Goal: Task Accomplishment & Management: Manage account settings

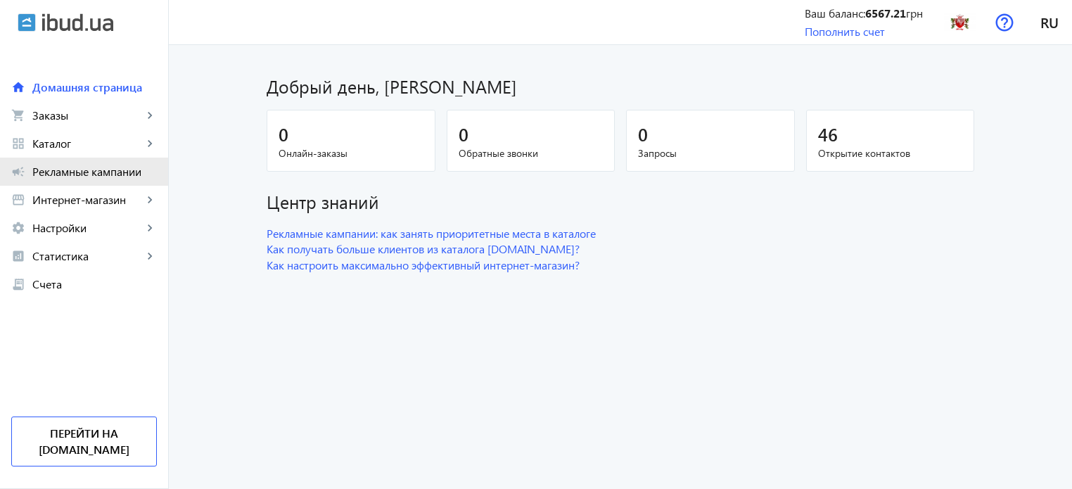
click at [122, 184] on link "campaign Рекламные кампании" at bounding box center [84, 172] width 168 height 28
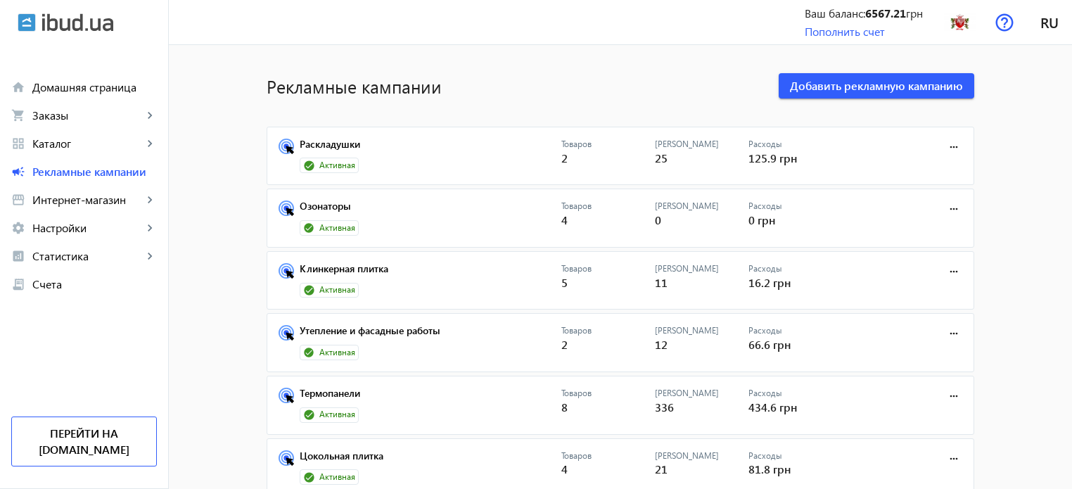
scroll to position [70, 0]
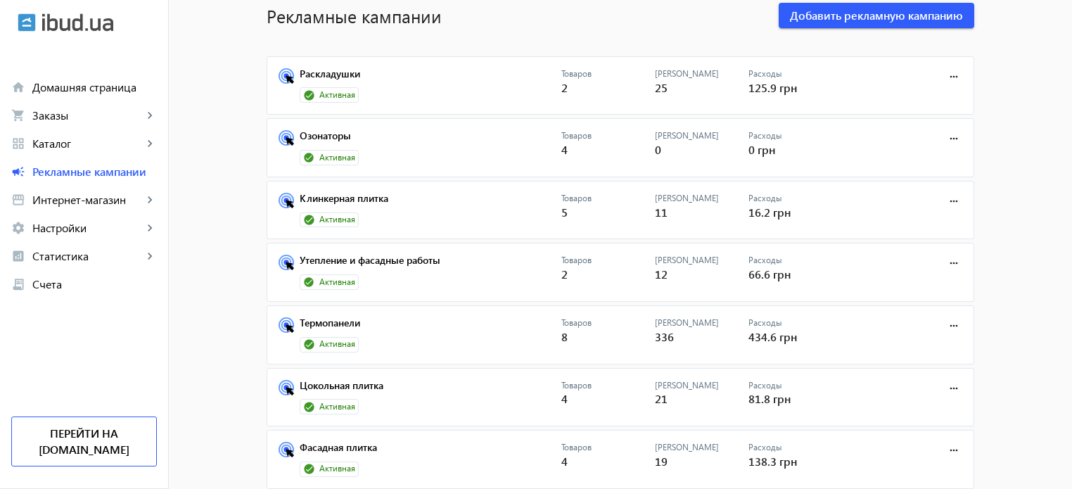
click at [354, 436] on mat-card "Фасадная плитка Активная Товаров 4 Кликов 19 Расходы 138.3 грн more_horiz" at bounding box center [620, 459] width 707 height 59
click at [354, 442] on link "Фасадная плитка" at bounding box center [431, 452] width 262 height 20
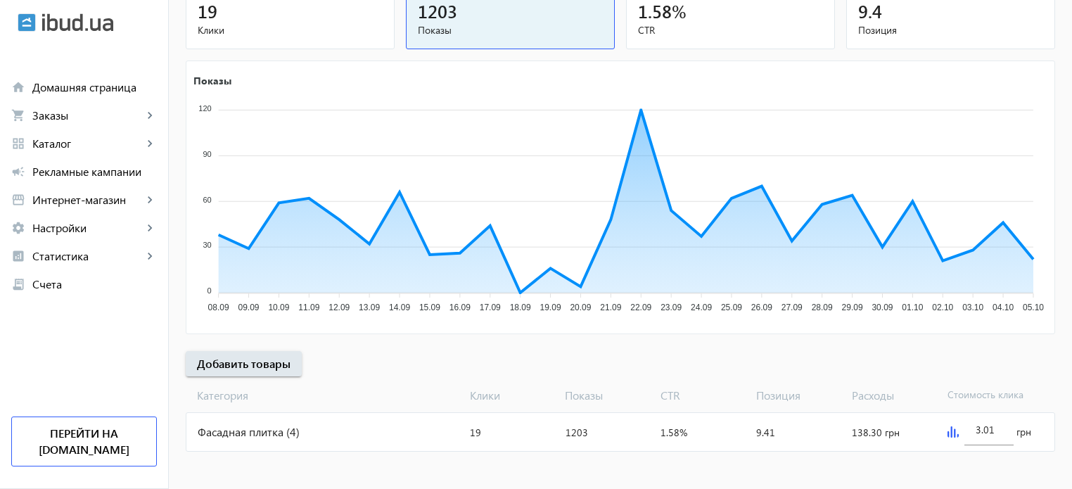
scroll to position [191, 0]
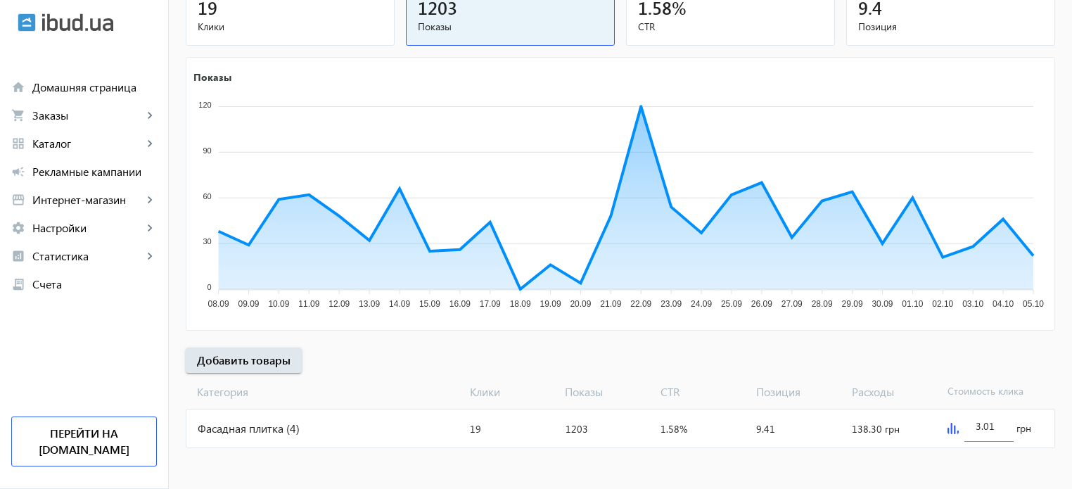
click at [404, 418] on div "Фасадная плитка (4)" at bounding box center [325, 428] width 278 height 38
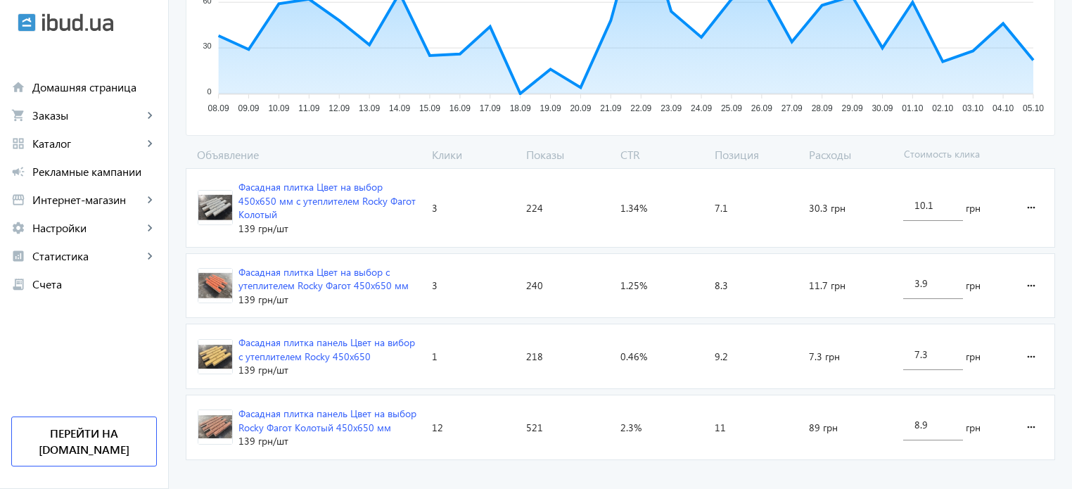
scroll to position [380, 0]
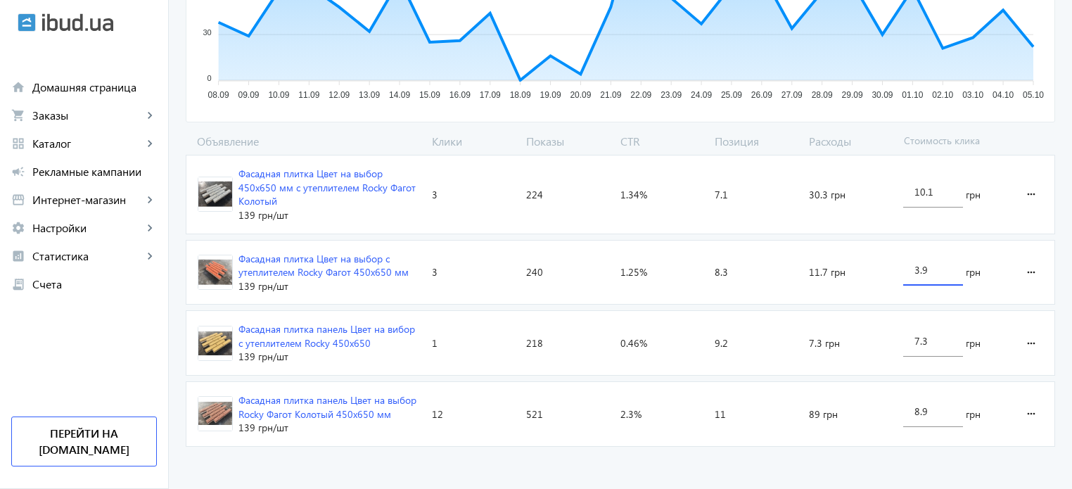
click at [917, 264] on input "3.9" at bounding box center [932, 269] width 37 height 13
click at [922, 263] on input "4.9" at bounding box center [932, 269] width 37 height 13
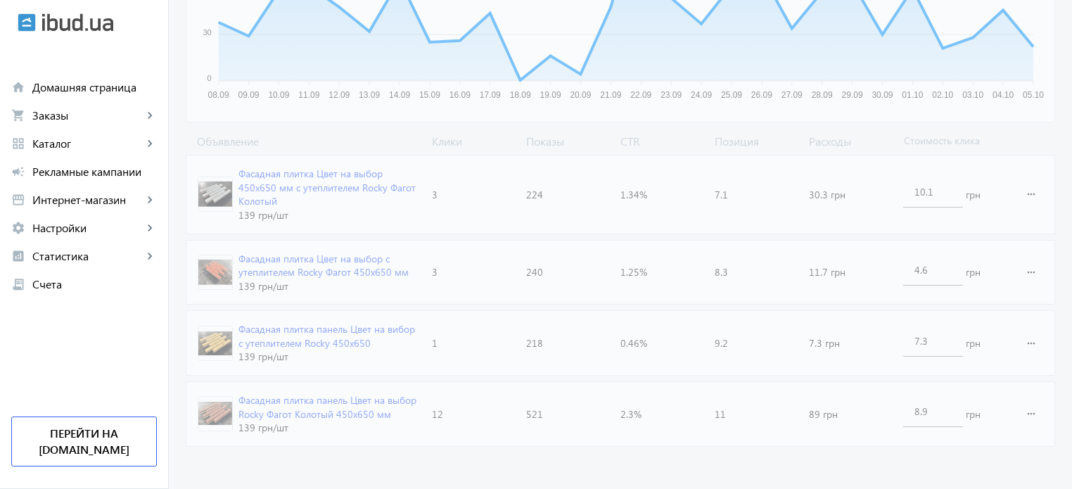
click at [845, 454] on advertising-catalog "arrow_back Каталоги рекламной кампании Фасадная плитка 19 Клики 1203 Показы 1.5…" at bounding box center [620, 78] width 903 height 826
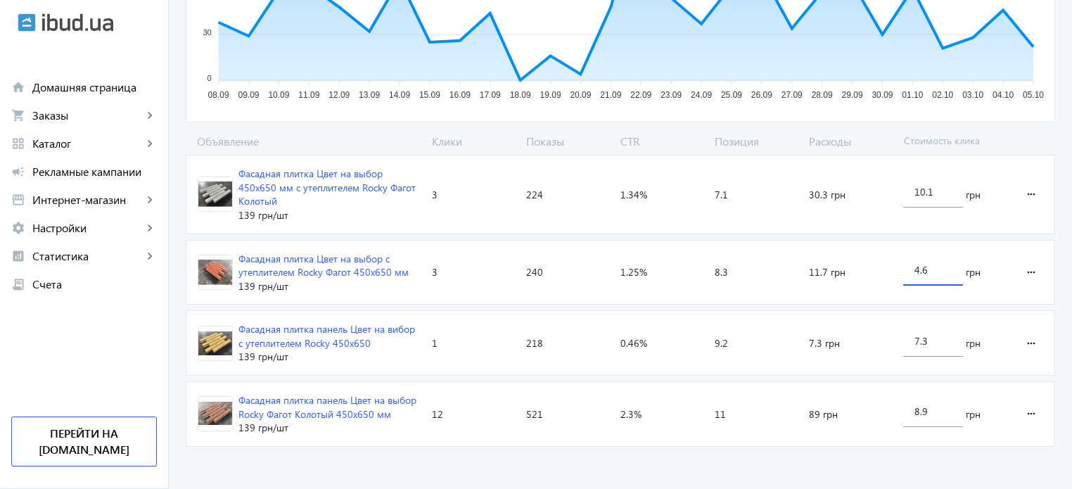
drag, startPoint x: 919, startPoint y: 268, endPoint x: 903, endPoint y: 268, distance: 16.2
click at [903, 268] on div "4.6" at bounding box center [933, 265] width 60 height 39
click at [914, 268] on input "4.6" at bounding box center [932, 269] width 37 height 13
click at [911, 267] on div "4.6" at bounding box center [933, 265] width 60 height 39
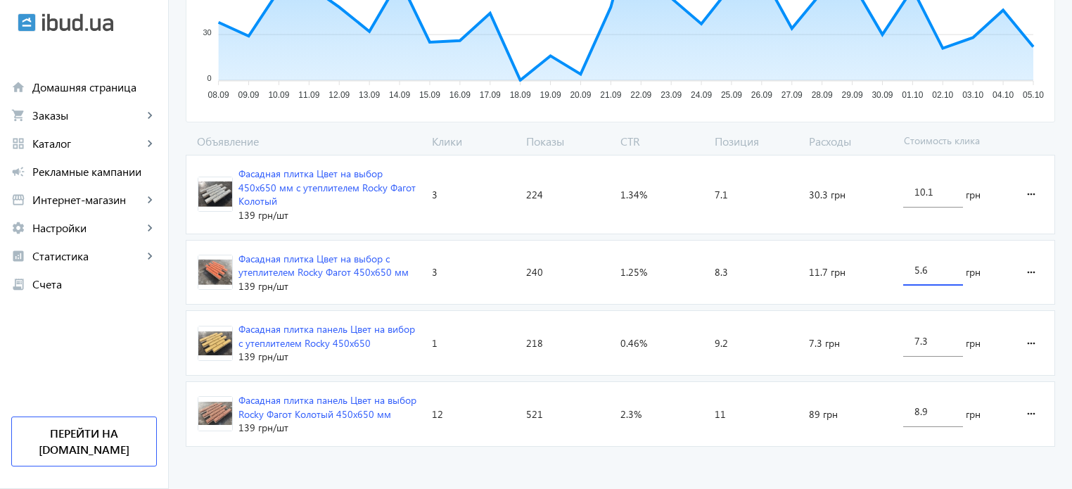
click at [922, 269] on input "5.6" at bounding box center [932, 269] width 37 height 13
type input "5.2"
click at [830, 454] on advertising-catalog "arrow_back Каталоги рекламной кампании Фасадная плитка 19 Клики 1203 Показы 1.5…" at bounding box center [620, 78] width 903 height 826
click at [123, 179] on link "campaign Рекламные кампании" at bounding box center [84, 172] width 168 height 28
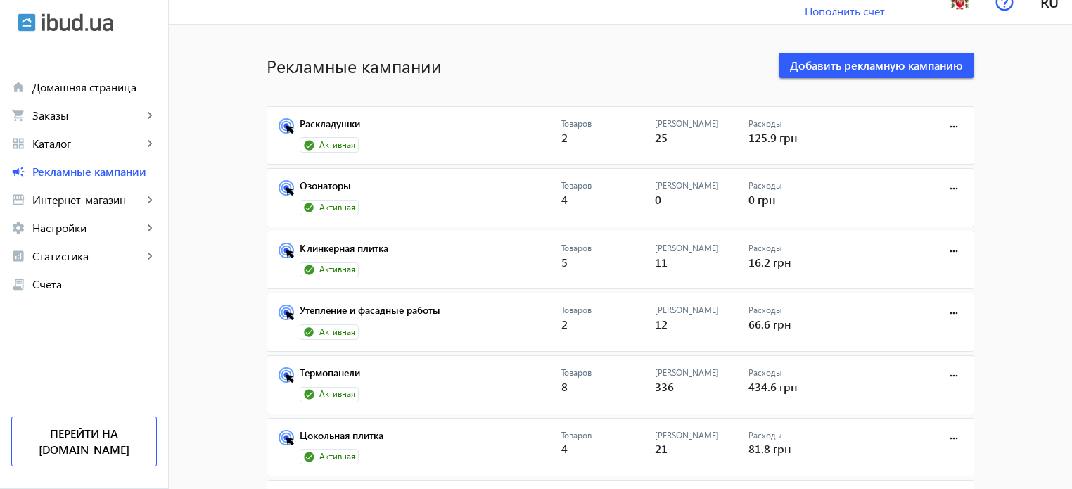
scroll to position [70, 0]
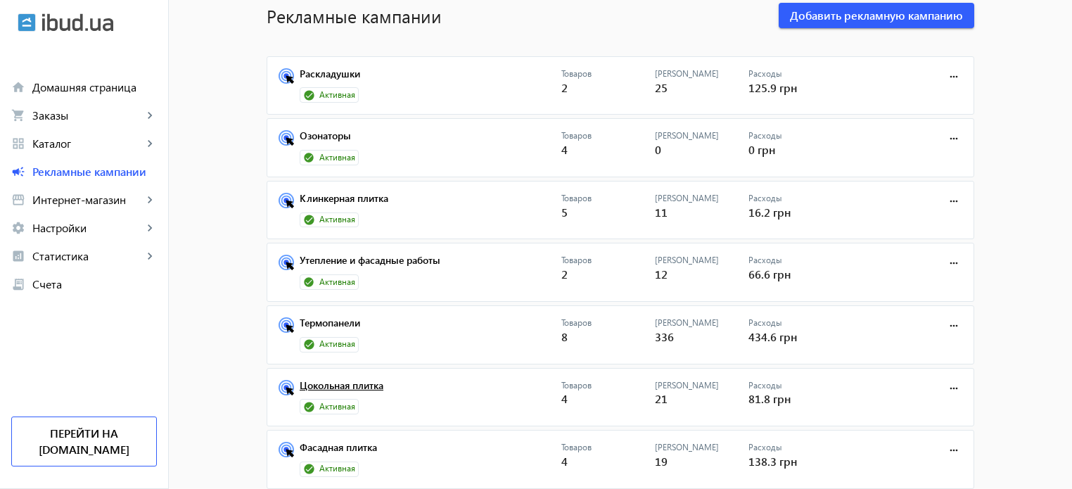
click at [350, 385] on link "Цокольная плитка" at bounding box center [431, 390] width 262 height 20
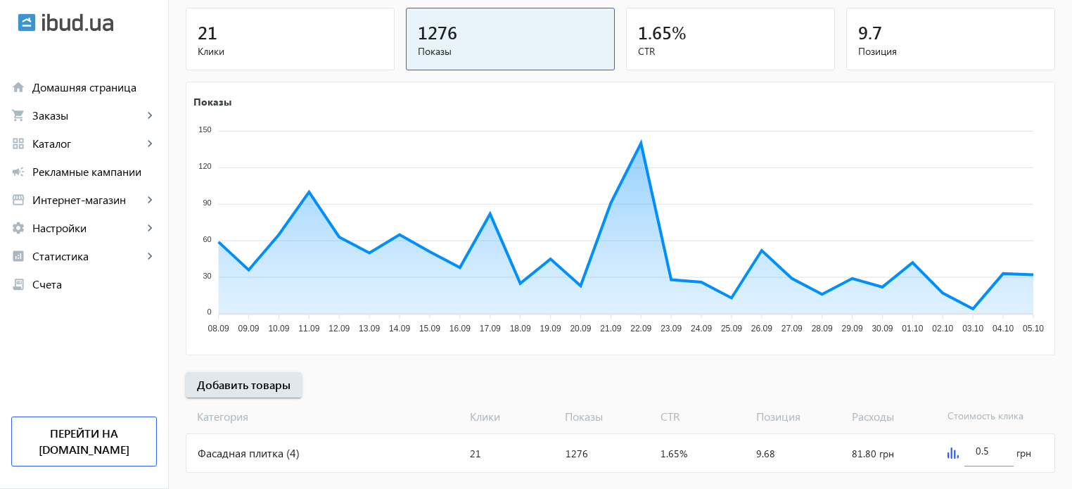
scroll to position [191, 0]
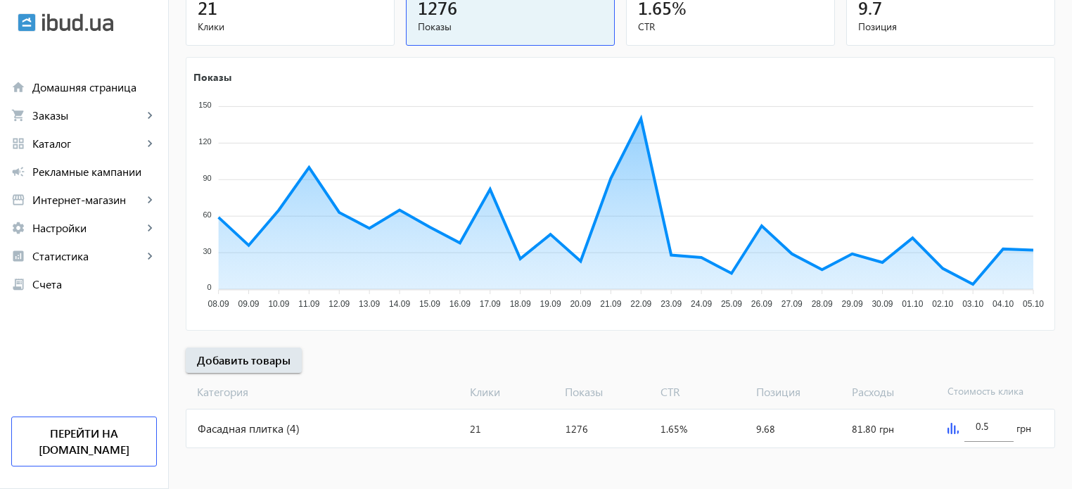
click at [456, 435] on div "Фасадная плитка (4)" at bounding box center [325, 428] width 278 height 38
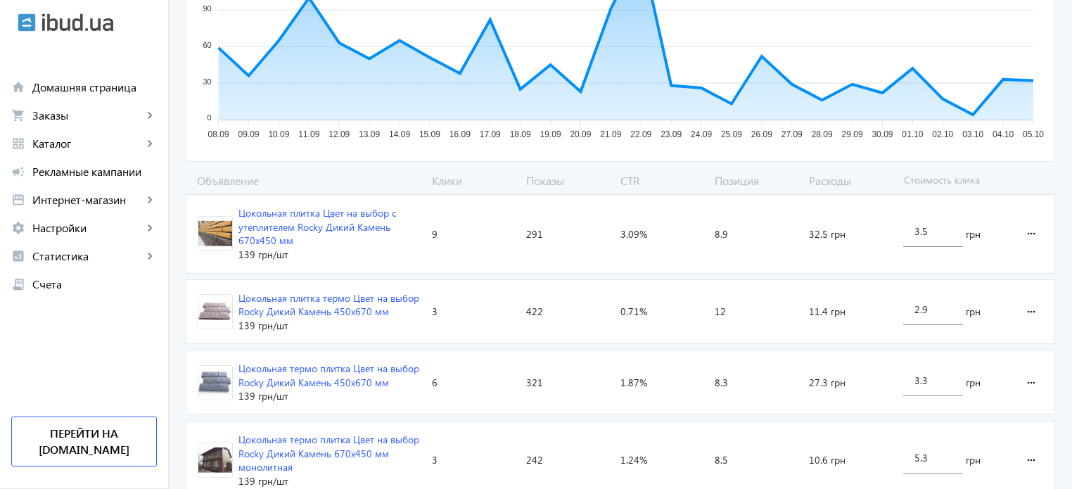
scroll to position [394, 0]
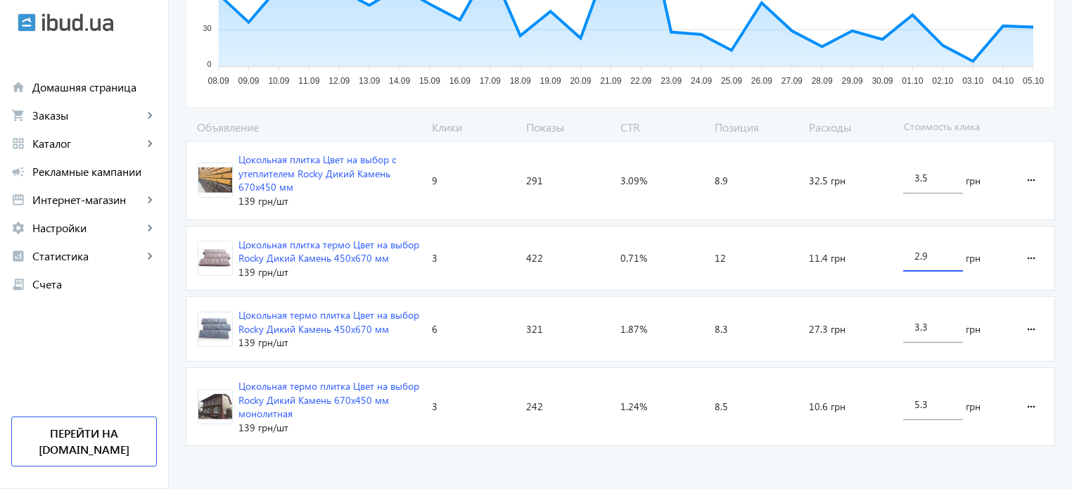
drag, startPoint x: 918, startPoint y: 252, endPoint x: 909, endPoint y: 251, distance: 8.6
click at [909, 251] on div "2.9" at bounding box center [933, 251] width 60 height 39
click at [922, 252] on input "3.9" at bounding box center [932, 255] width 37 height 13
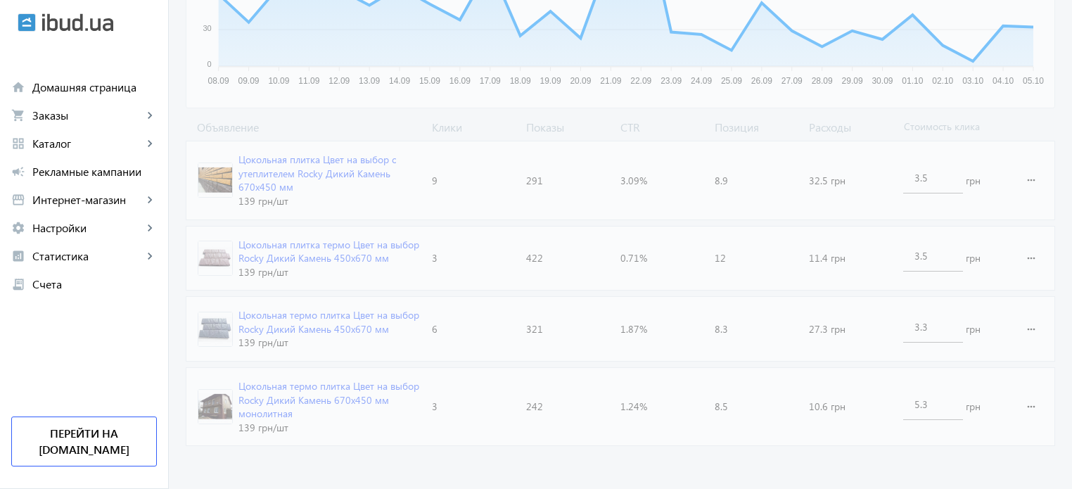
click at [810, 480] on advertising-catalog "arrow_back Каталоги рекламной кампании Фасадная плитка 21 Клики 1276 Показы 1.6…" at bounding box center [620, 71] width 903 height 840
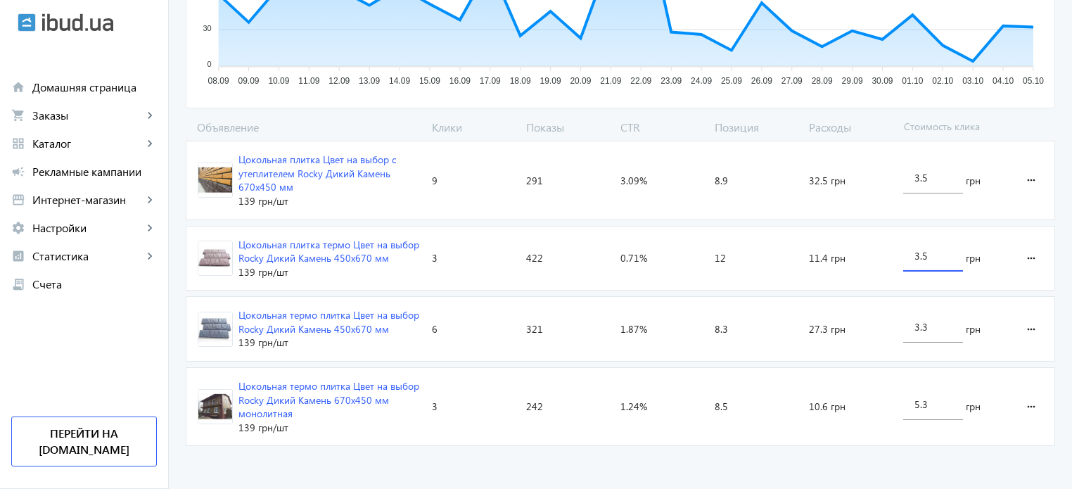
click at [923, 254] on input "3.5" at bounding box center [932, 255] width 37 height 13
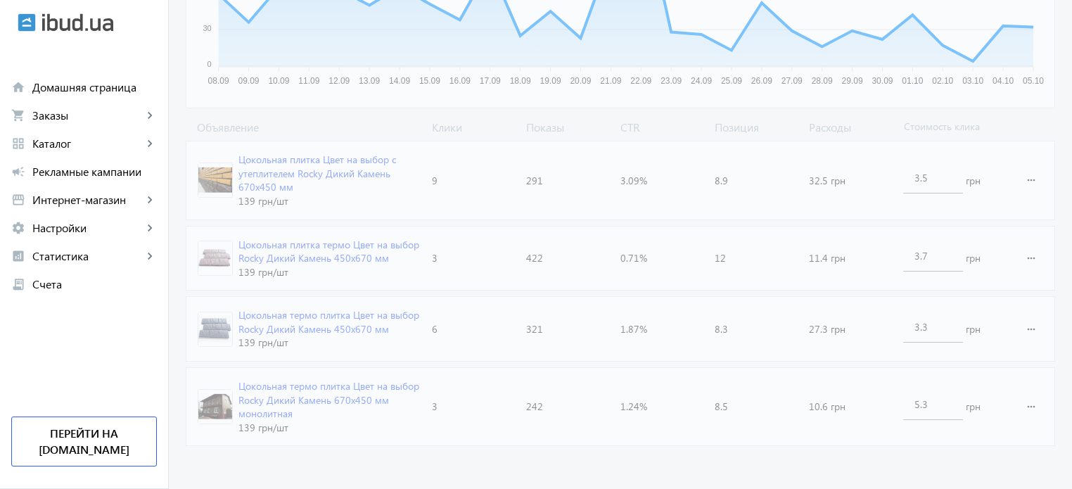
drag, startPoint x: 822, startPoint y: 452, endPoint x: 795, endPoint y: 463, distance: 29.6
click at [821, 452] on advertising-catalog "arrow_back Каталоги рекламной кампании Фасадная плитка 21 Клики 1276 Показы 1.6…" at bounding box center [620, 71] width 903 height 840
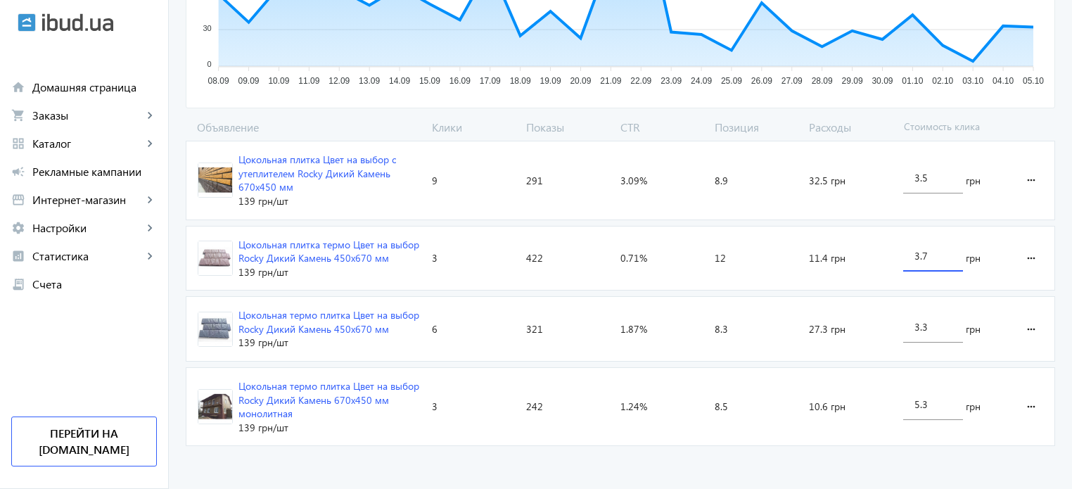
drag, startPoint x: 921, startPoint y: 255, endPoint x: 933, endPoint y: 257, distance: 12.1
click at [933, 257] on input "3.7" at bounding box center [932, 255] width 37 height 13
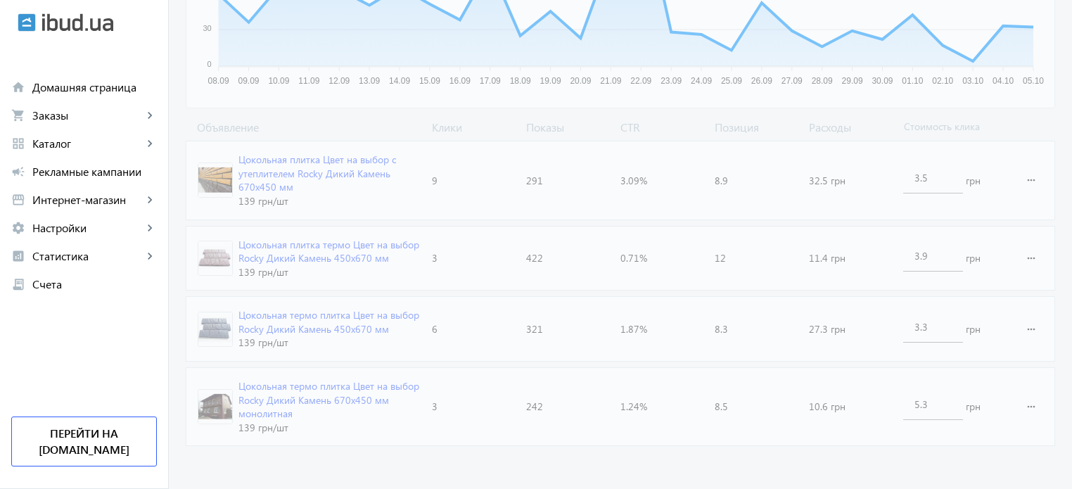
click at [798, 458] on advertising-catalog "arrow_back Каталоги рекламной кампании Фасадная плитка 21 Клики 1276 Показы 1.6…" at bounding box center [620, 71] width 903 height 840
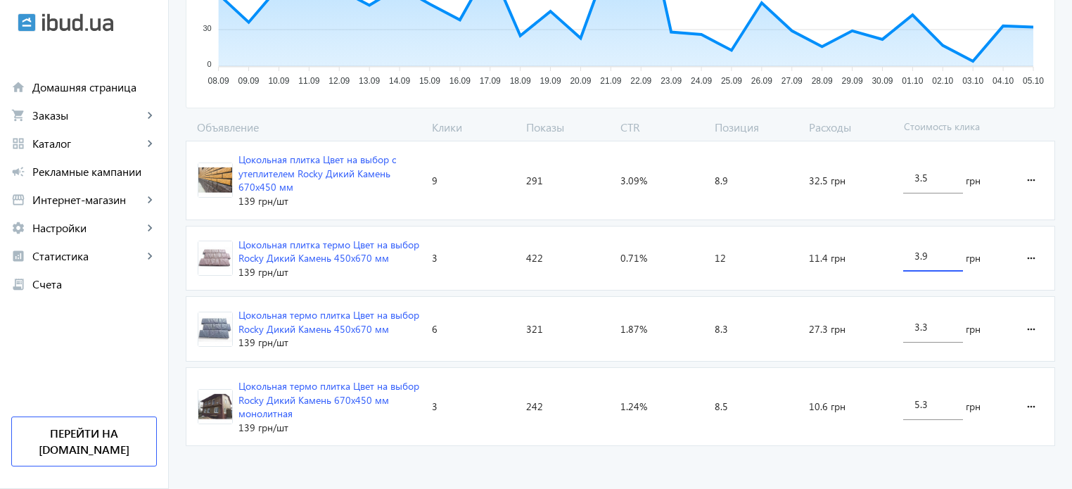
drag, startPoint x: 917, startPoint y: 251, endPoint x: 909, endPoint y: 250, distance: 8.5
click at [909, 250] on div "3.9" at bounding box center [933, 251] width 60 height 39
drag, startPoint x: 930, startPoint y: 260, endPoint x: 921, endPoint y: 257, distance: 9.4
click at [921, 257] on input "4.9" at bounding box center [932, 255] width 37 height 13
click at [781, 442] on loading-spinner "Объявление Клики Показы CTR Позиция Расходы Стоимость клика Цокольная плитка Цв…" at bounding box center [620, 286] width 869 height 333
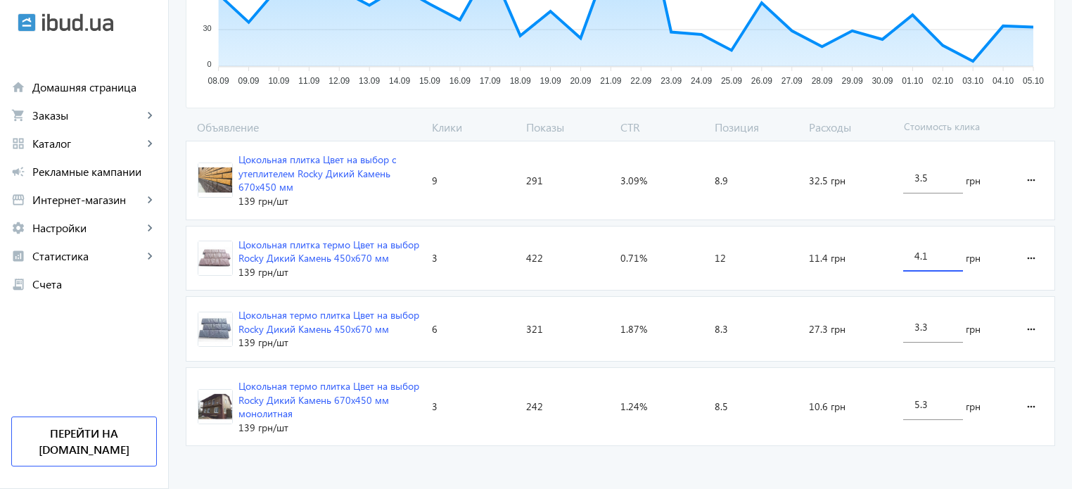
drag, startPoint x: 917, startPoint y: 256, endPoint x: 930, endPoint y: 257, distance: 13.4
click at [930, 257] on input "4.1" at bounding box center [932, 255] width 37 height 13
click at [931, 257] on input "4.1" at bounding box center [932, 255] width 37 height 13
click at [920, 254] on input "4.1" at bounding box center [932, 255] width 37 height 13
click at [737, 469] on advertising-catalog "arrow_back Каталоги рекламной кампании Фасадная плитка 21 Клики 1276 Показы 1.6…" at bounding box center [620, 71] width 903 height 840
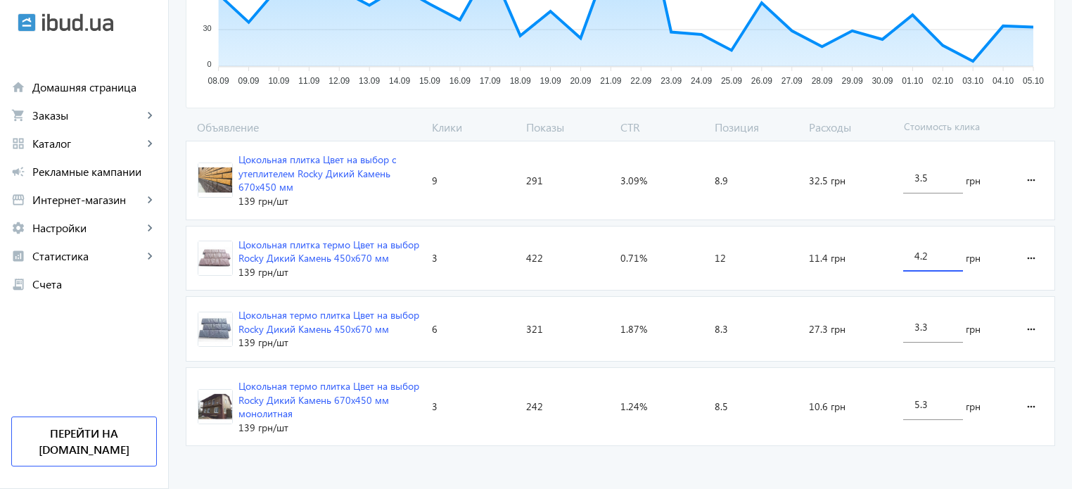
drag, startPoint x: 923, startPoint y: 254, endPoint x: 932, endPoint y: 254, distance: 9.1
click at [932, 254] on input "4.2" at bounding box center [932, 255] width 37 height 13
type input "4.6"
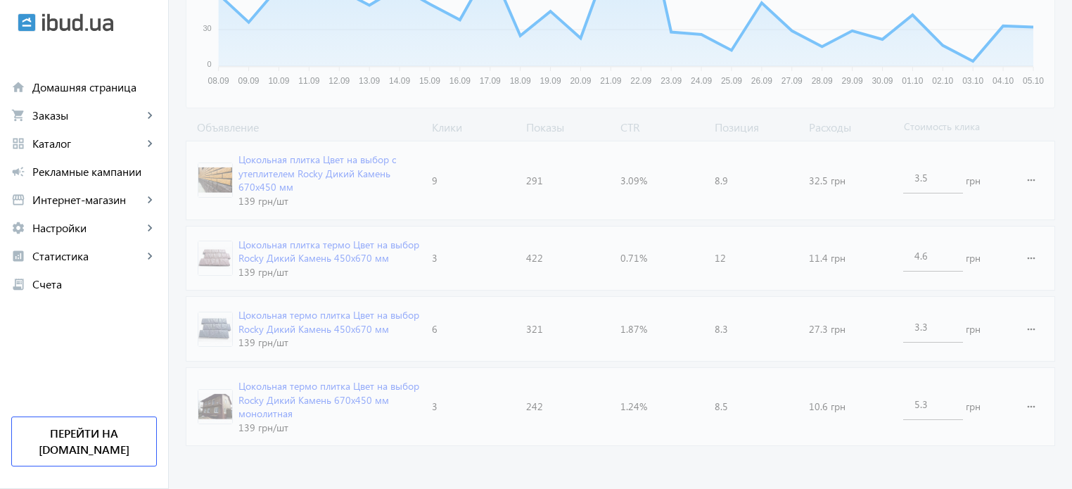
click at [805, 463] on advertising-catalog "arrow_back Каталоги рекламной кампании Фасадная плитка 21 Клики 1276 Показы 1.6…" at bounding box center [620, 71] width 903 height 840
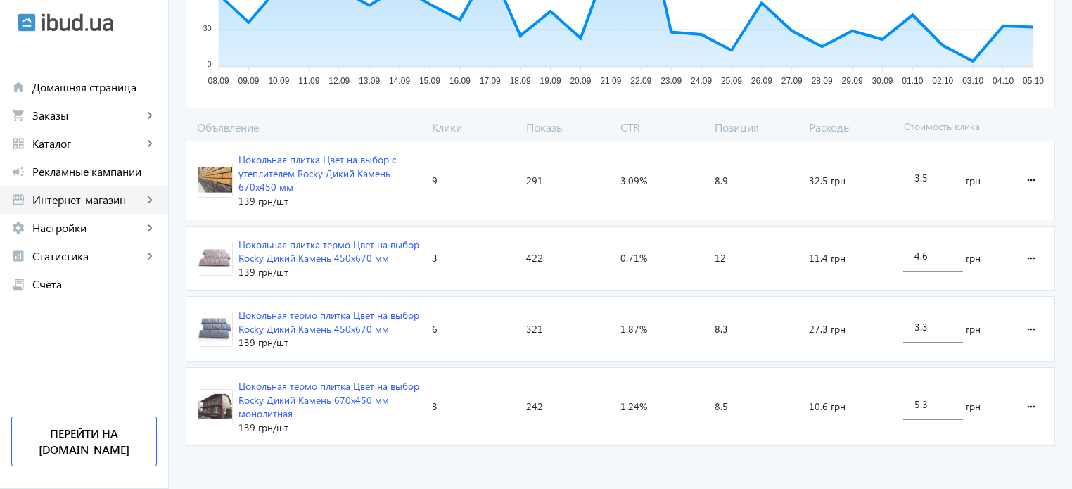
click at [106, 202] on span "Интернет-магазин" at bounding box center [87, 200] width 110 height 14
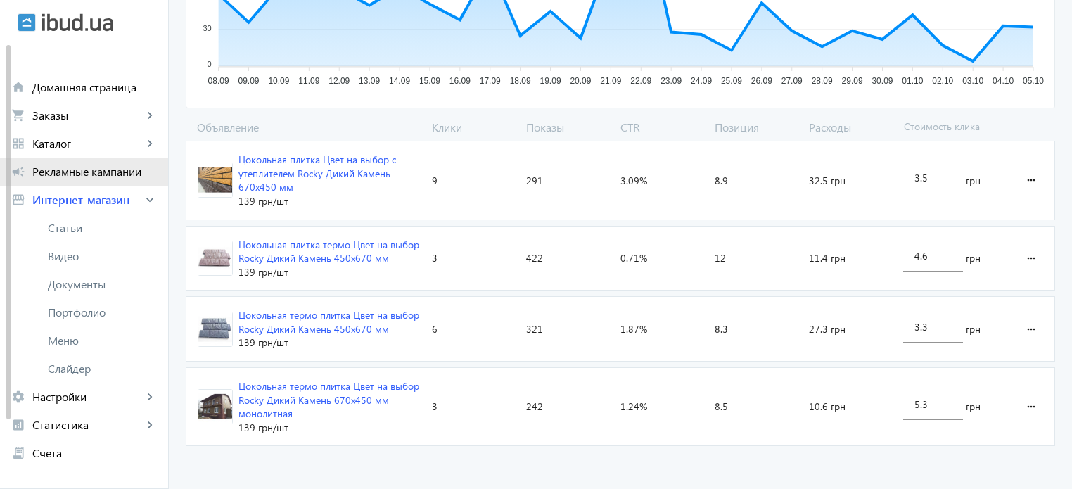
click at [101, 179] on link "campaign Рекламные кампании" at bounding box center [84, 172] width 168 height 28
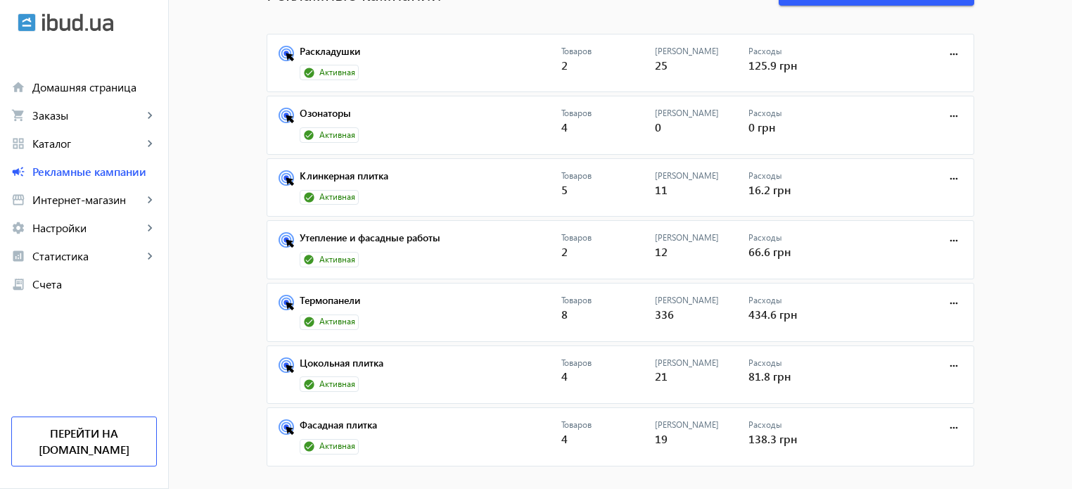
scroll to position [94, 0]
click at [361, 418] on link "Фасадная плитка" at bounding box center [431, 428] width 262 height 20
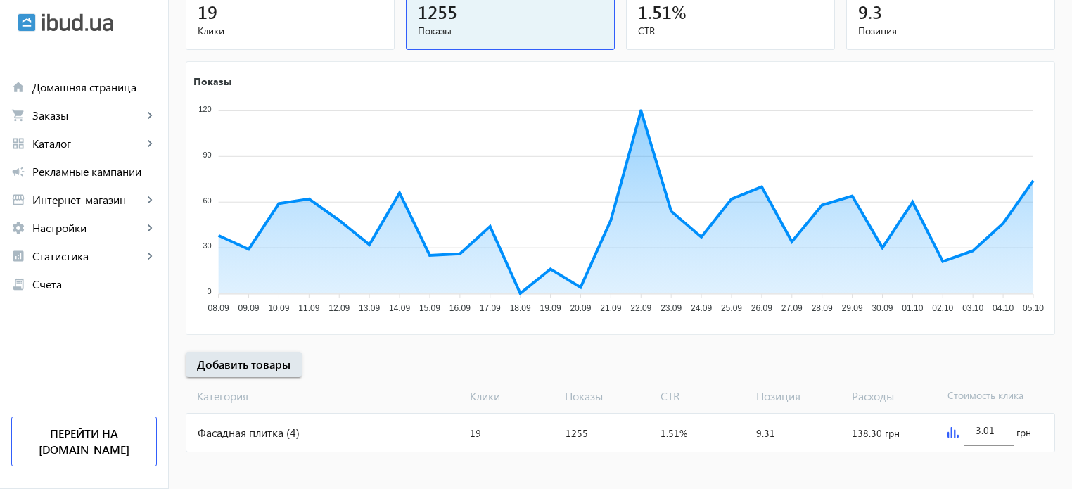
scroll to position [191, 0]
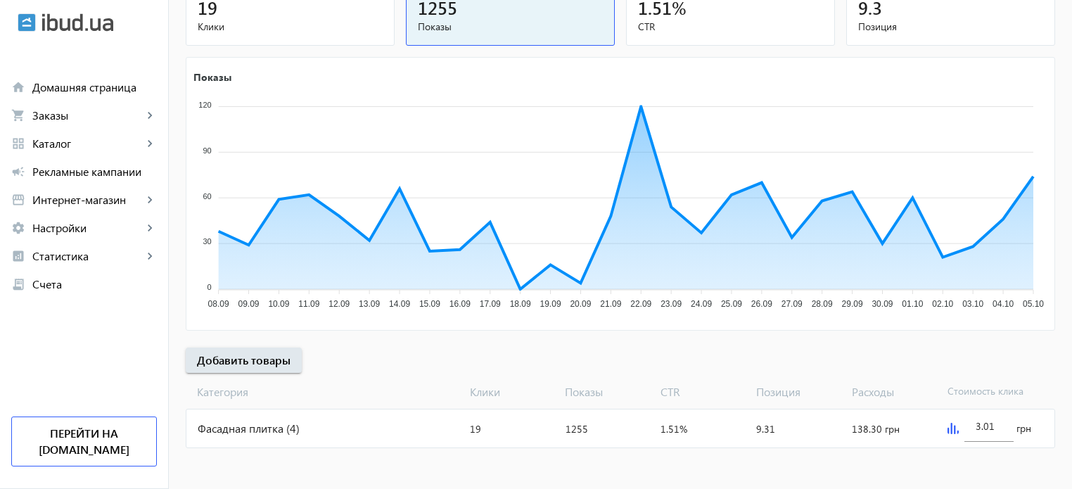
click at [293, 430] on div "Фасадная плитка (4)" at bounding box center [325, 428] width 278 height 38
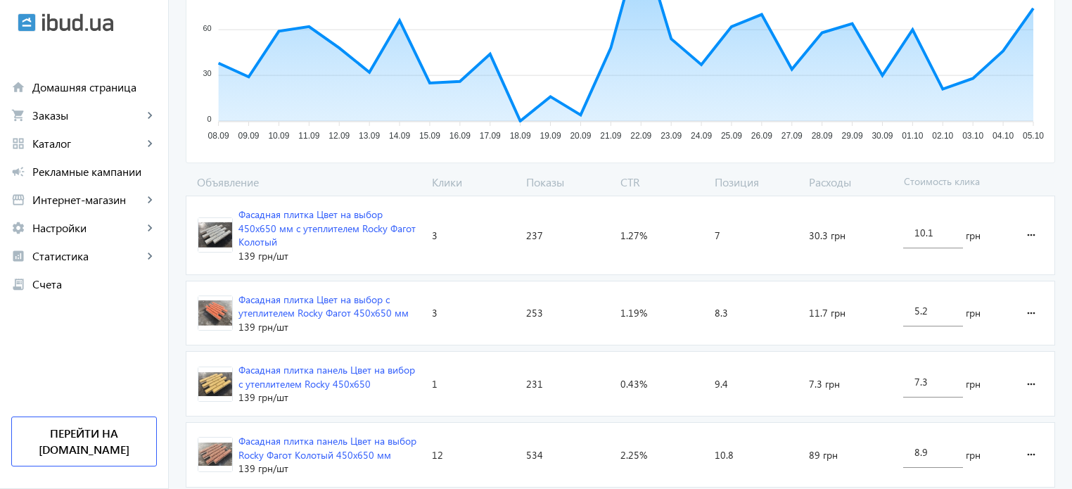
scroll to position [380, 0]
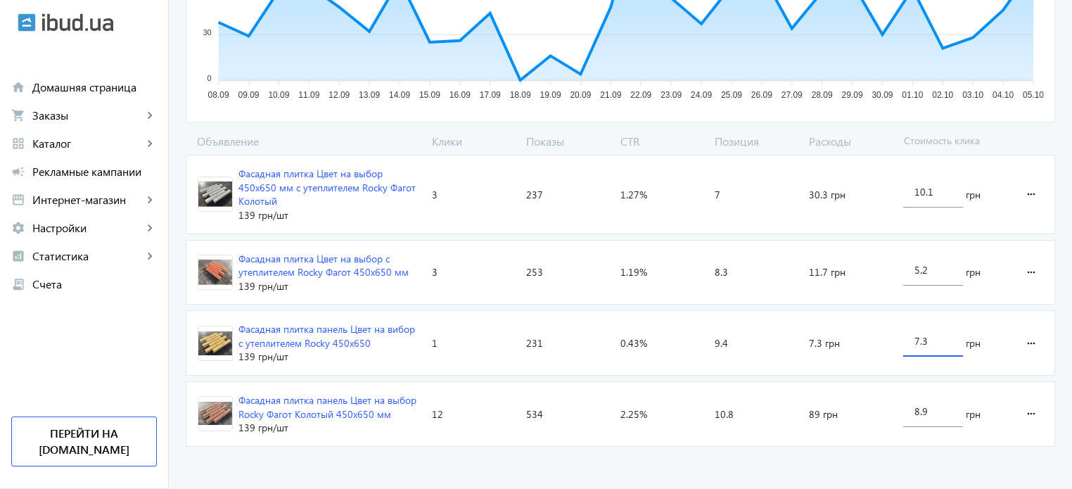
drag, startPoint x: 918, startPoint y: 343, endPoint x: 898, endPoint y: 344, distance: 20.4
click at [898, 344] on div "7.3 грн" at bounding box center [952, 343] width 111 height 64
type input "8.3"
click at [717, 458] on advertising-catalog "arrow_back Каталоги рекламной кампании Фасадная плитка 19 Клики 1255 Показы 1.5…" at bounding box center [620, 78] width 903 height 826
click at [137, 186] on link "storefront Интернет-магазин keyboard_arrow_right" at bounding box center [84, 200] width 168 height 28
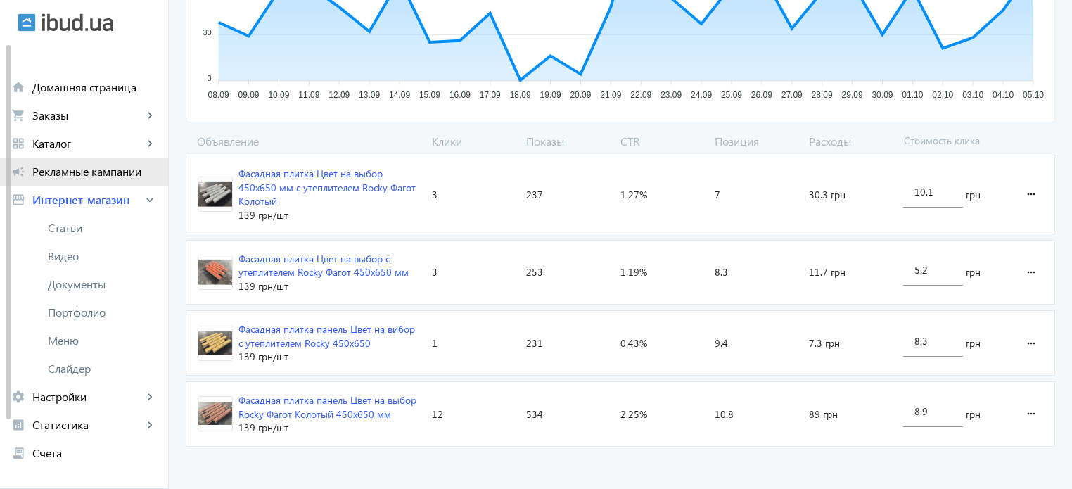
click at [130, 177] on span "Рекламные кампании" at bounding box center [94, 172] width 124 height 14
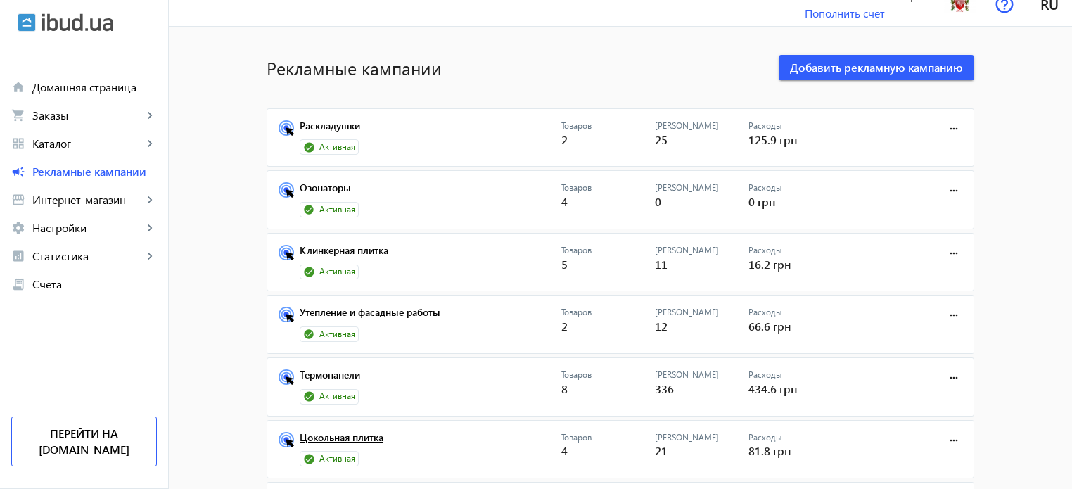
scroll to position [94, 0]
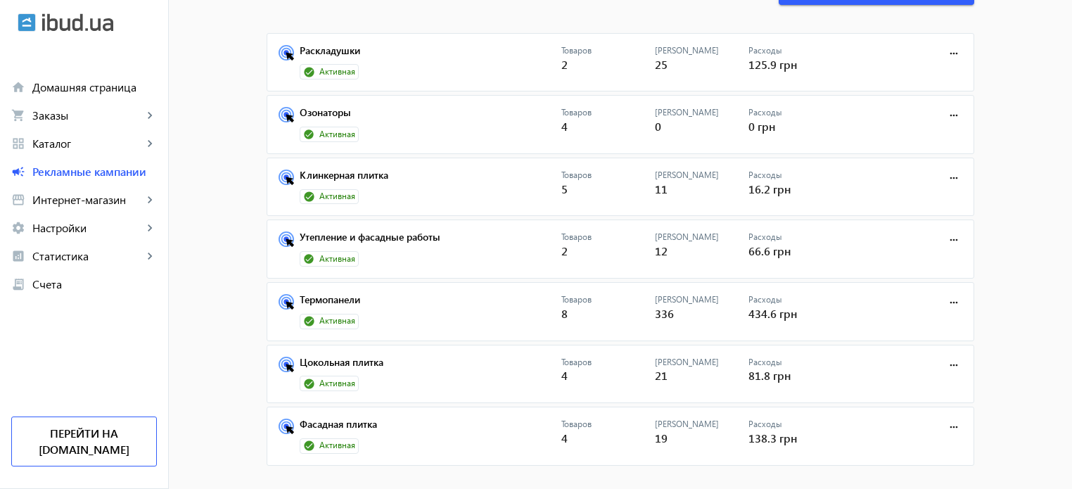
click at [319, 277] on div "Рекламные кампании Добавить рекламную кампанию Раскладушки Активная Товаров 2 К…" at bounding box center [620, 216] width 741 height 497
click at [323, 294] on link "Термопанели" at bounding box center [431, 304] width 262 height 20
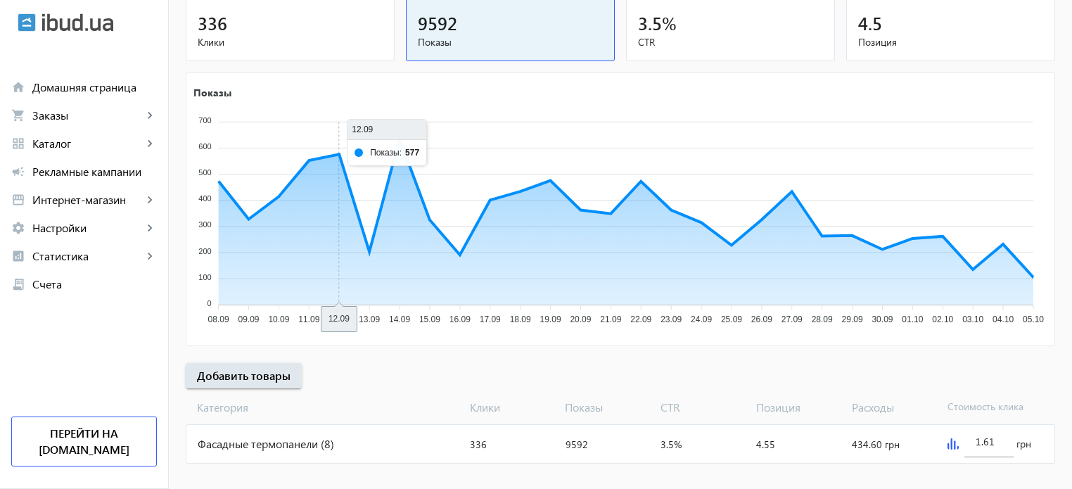
scroll to position [191, 0]
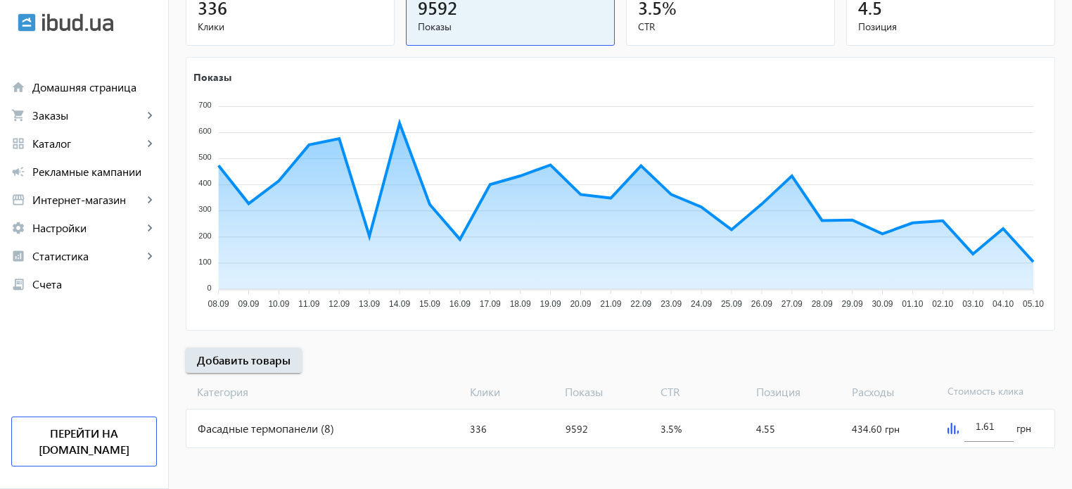
click at [325, 428] on div "Фасадные термопанели (8)" at bounding box center [325, 428] width 278 height 38
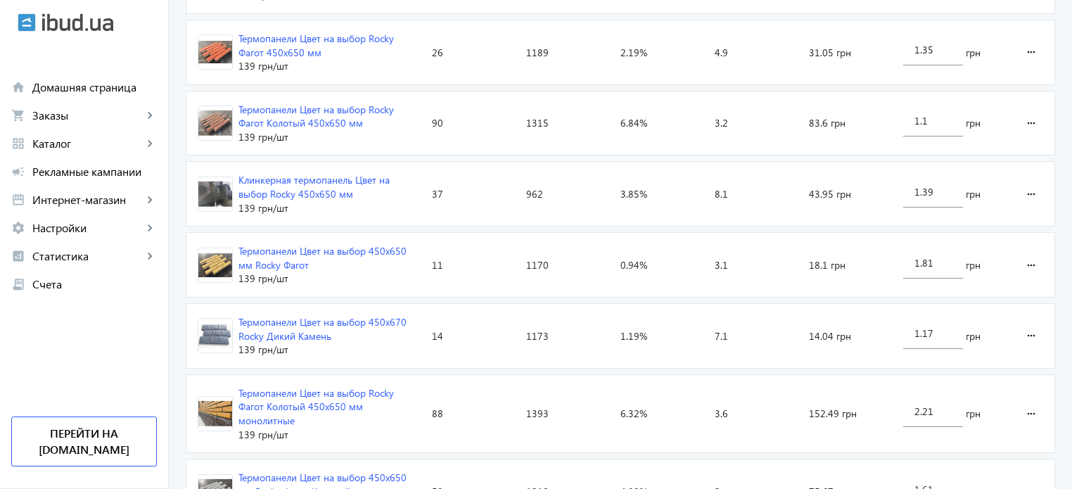
scroll to position [633, 0]
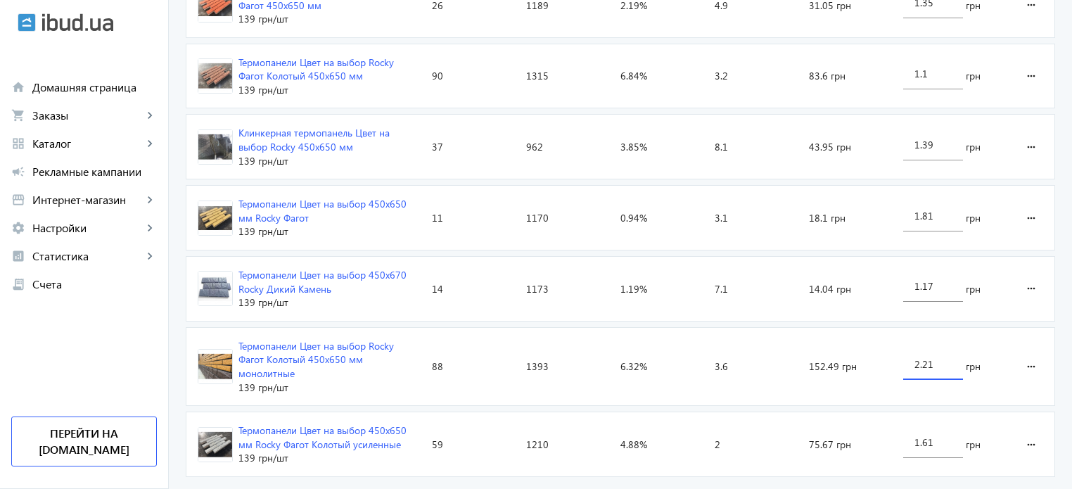
click at [925, 357] on input "2.21" at bounding box center [932, 363] width 37 height 13
click at [923, 357] on input "2.21" at bounding box center [932, 363] width 37 height 13
drag, startPoint x: 923, startPoint y: 350, endPoint x: 940, endPoint y: 352, distance: 17.0
click at [940, 357] on input "2.21" at bounding box center [932, 363] width 37 height 13
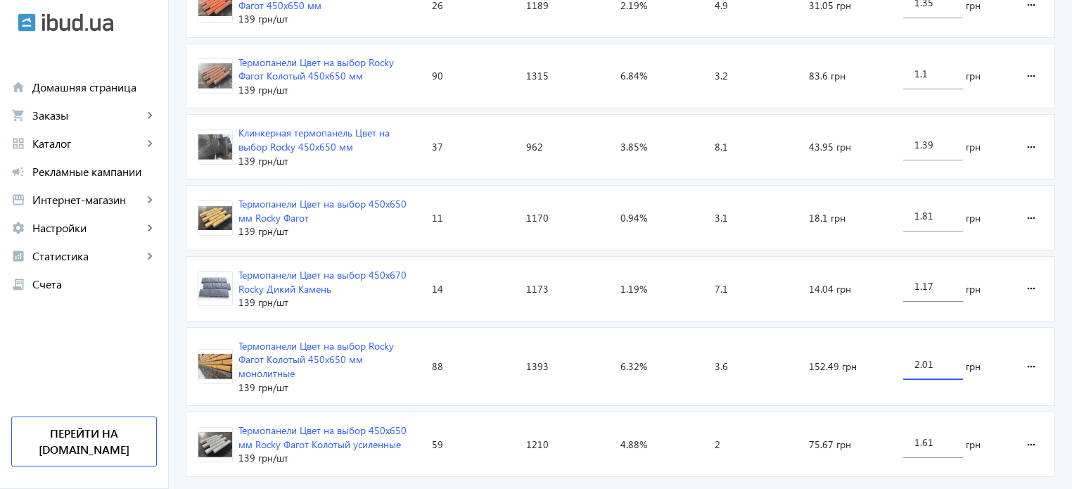
click at [917, 357] on input "2.01" at bounding box center [932, 363] width 37 height 13
drag, startPoint x: 931, startPoint y: 356, endPoint x: 920, endPoint y: 356, distance: 11.3
click at [920, 357] on input "1.01" at bounding box center [932, 363] width 37 height 13
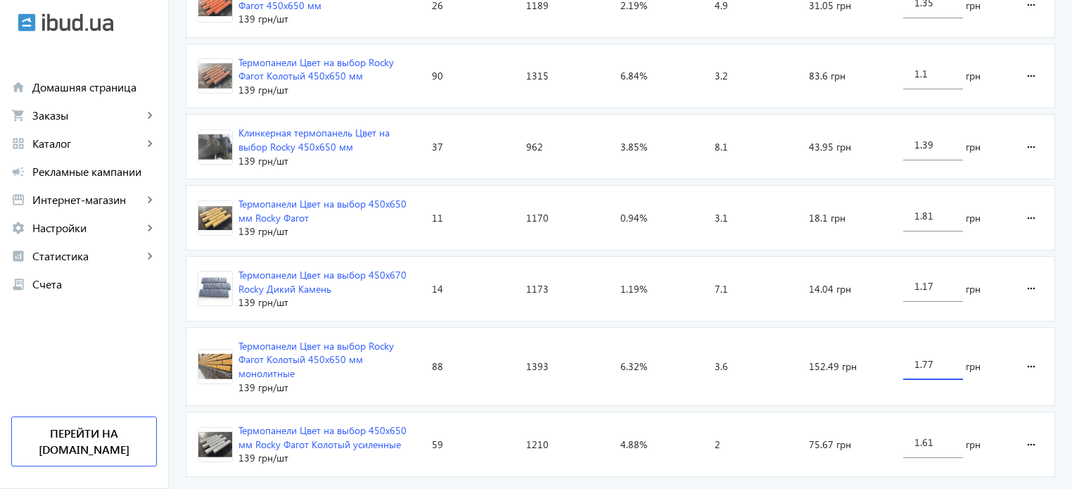
click at [925, 357] on input "1.77" at bounding box center [932, 363] width 37 height 13
click at [871, 456] on loading-spinner "Объявление Клики Показы CTR Позиция Расходы Стоимость клика Термопанели Цвет на…" at bounding box center [620, 181] width 869 height 602
click at [920, 357] on input "1.37" at bounding box center [932, 363] width 37 height 13
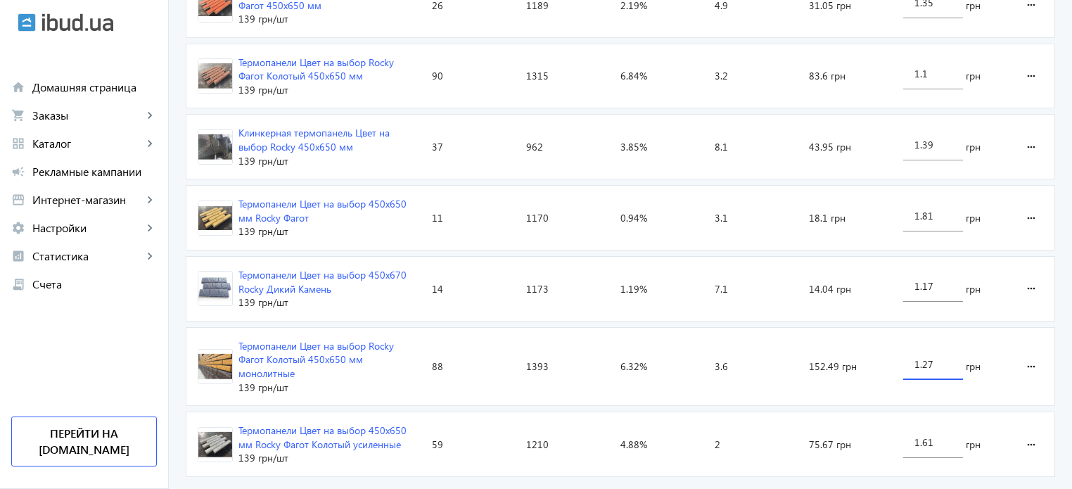
click at [923, 359] on input "1.27" at bounding box center [932, 363] width 37 height 13
click at [921, 358] on input "1.27" at bounding box center [932, 363] width 37 height 13
click at [921, 357] on input "1.27" at bounding box center [932, 363] width 37 height 13
click at [923, 357] on input "1.27" at bounding box center [932, 363] width 37 height 13
type input "1.17"
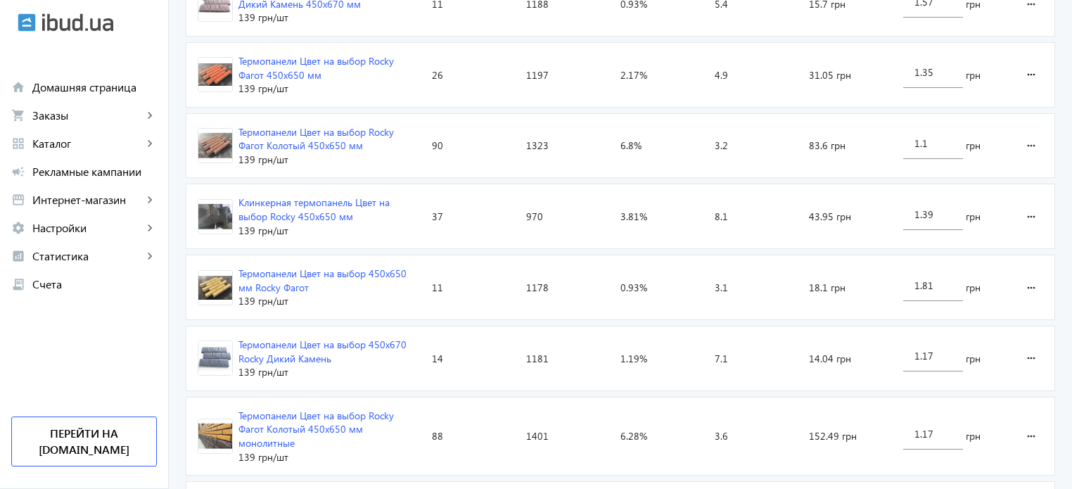
scroll to position [648, 0]
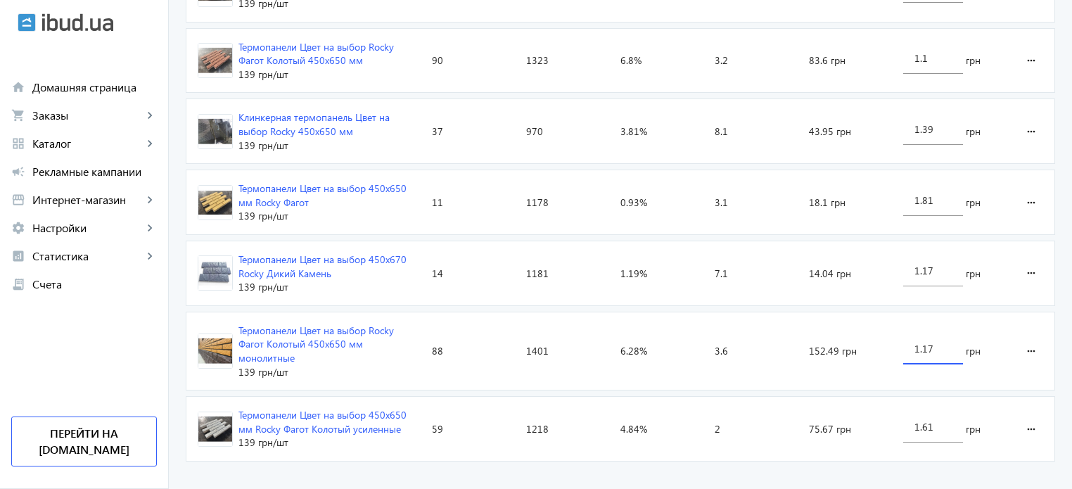
click at [920, 342] on input "1.17" at bounding box center [932, 348] width 37 height 13
drag, startPoint x: 924, startPoint y: 337, endPoint x: 935, endPoint y: 337, distance: 10.5
click at [935, 342] on input "1.07" at bounding box center [932, 348] width 37 height 13
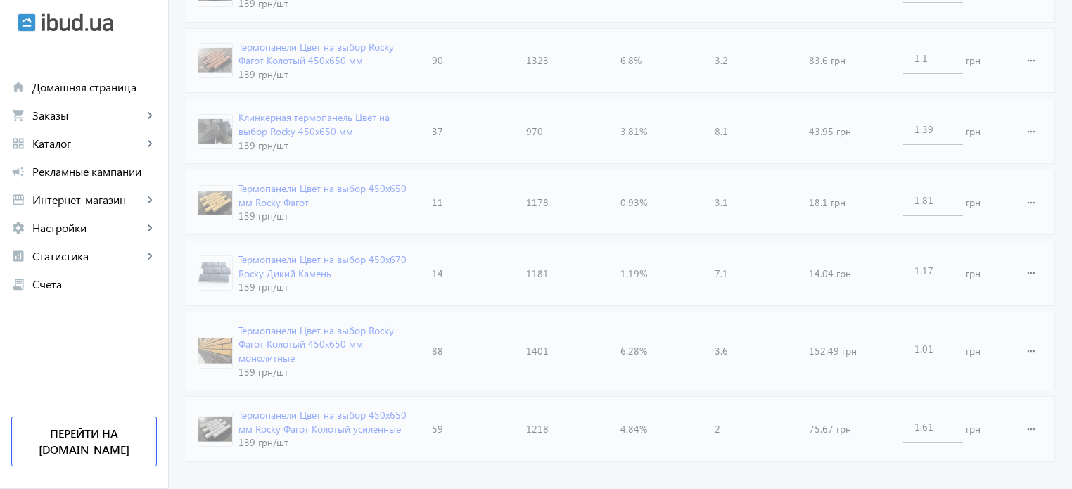
click at [865, 447] on loading-spinner "Объявление Клики Показы CTR Позиция Расходы Стоимость клика Термопанели Цвет на…" at bounding box center [620, 166] width 869 height 602
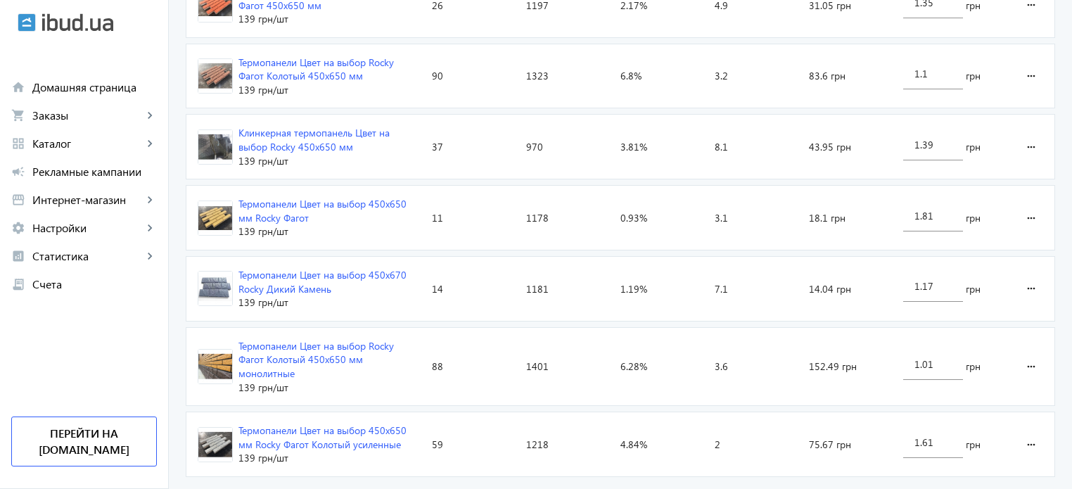
scroll to position [624, 0]
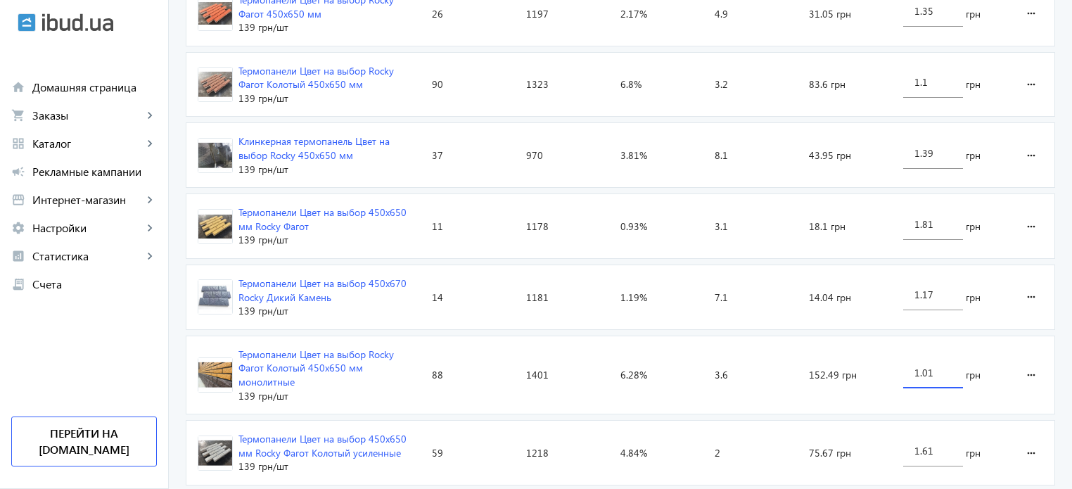
drag, startPoint x: 912, startPoint y: 361, endPoint x: 903, endPoint y: 360, distance: 9.2
click at [904, 360] on div "1.01" at bounding box center [933, 368] width 60 height 39
drag, startPoint x: 920, startPoint y: 361, endPoint x: 958, endPoint y: 370, distance: 39.1
click at [958, 370] on div "0.01" at bounding box center [933, 368] width 60 height 39
type input "0.95"
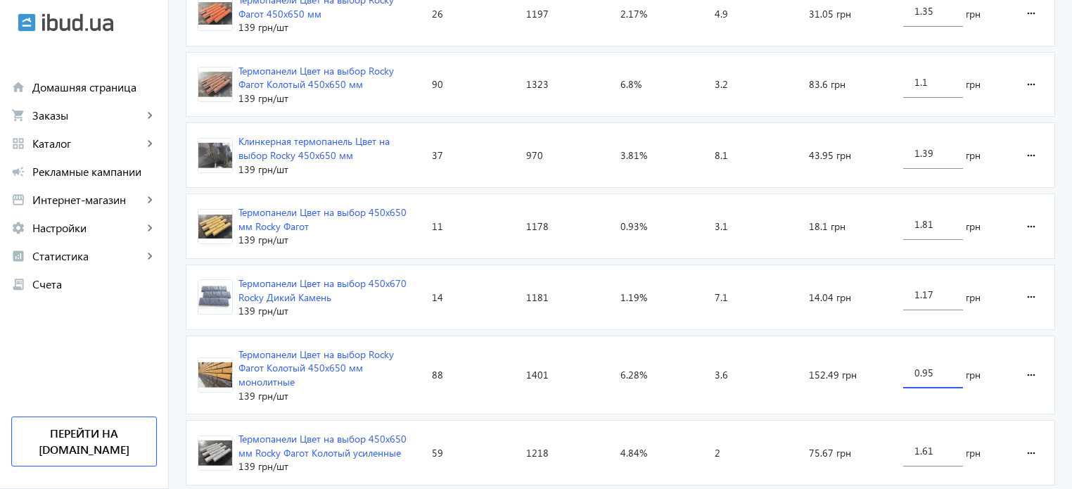
click at [146, 162] on link "campaign Рекламные кампании" at bounding box center [84, 172] width 168 height 28
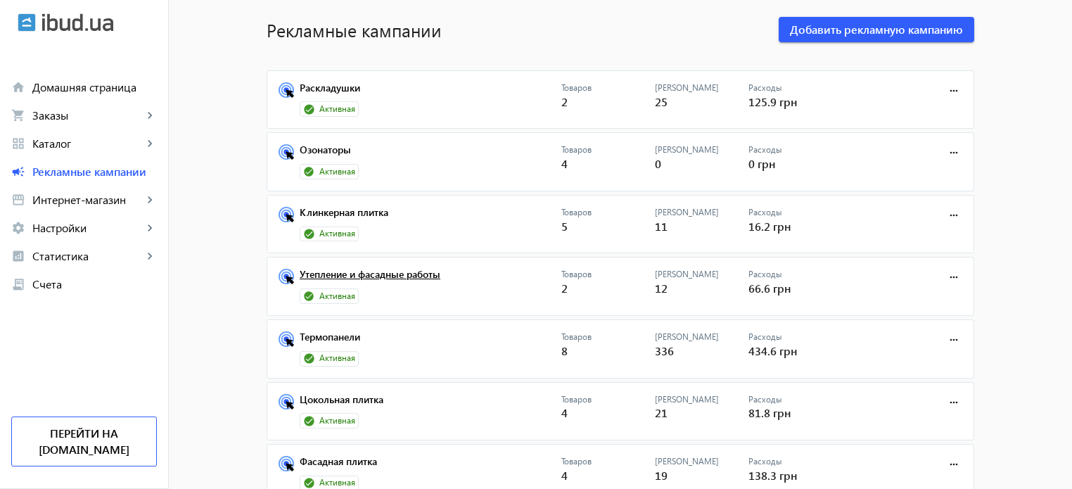
scroll to position [70, 0]
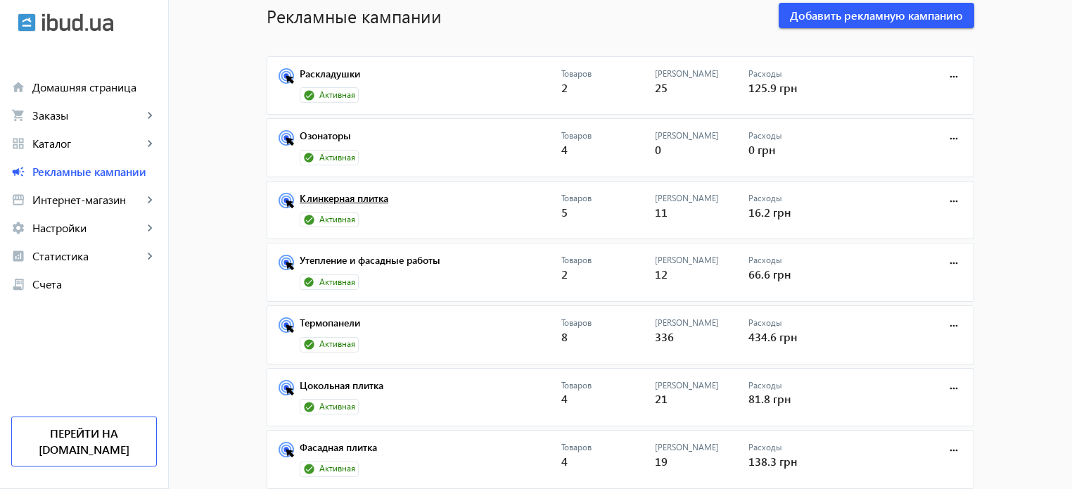
click at [357, 202] on link "Клинкерная плитка" at bounding box center [431, 203] width 262 height 20
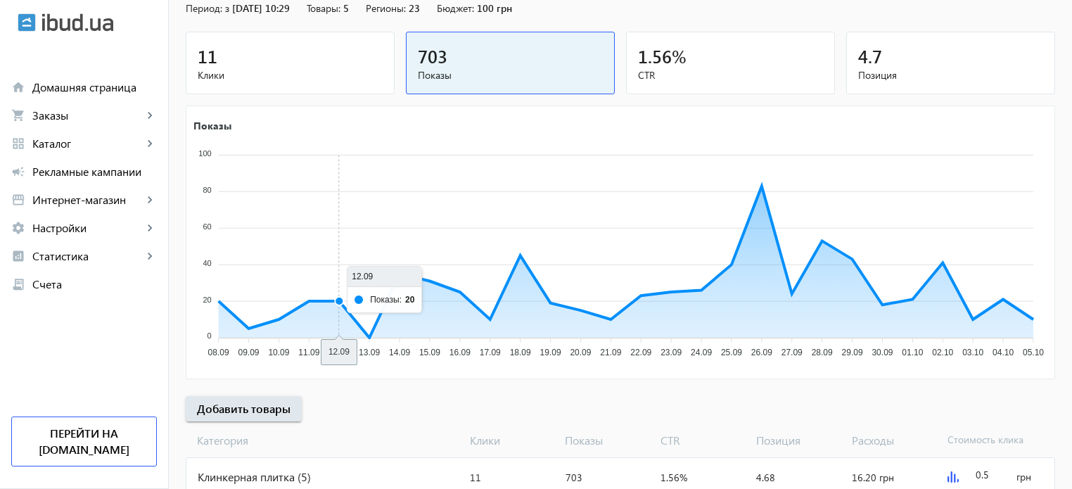
scroll to position [191, 0]
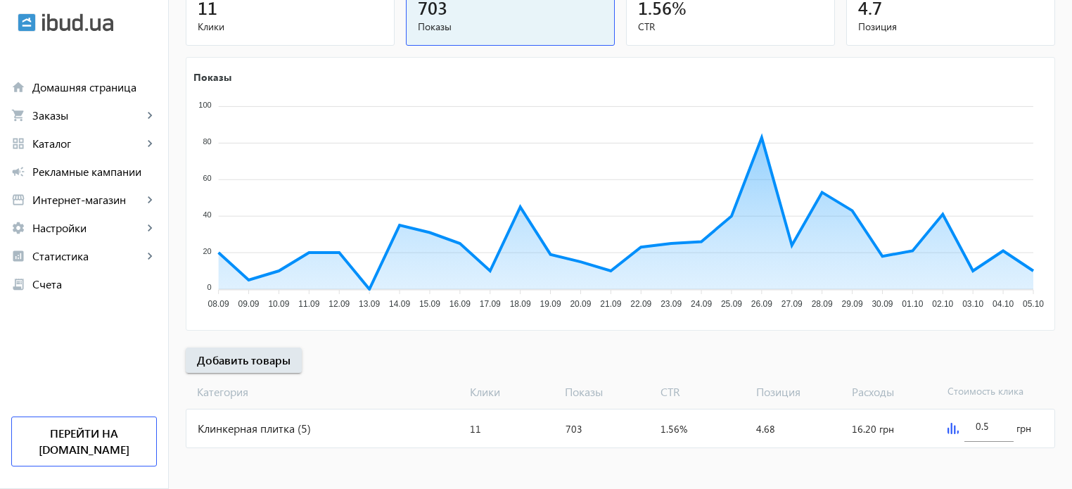
click at [359, 430] on div "Клинкерная плитка (5)" at bounding box center [325, 428] width 278 height 38
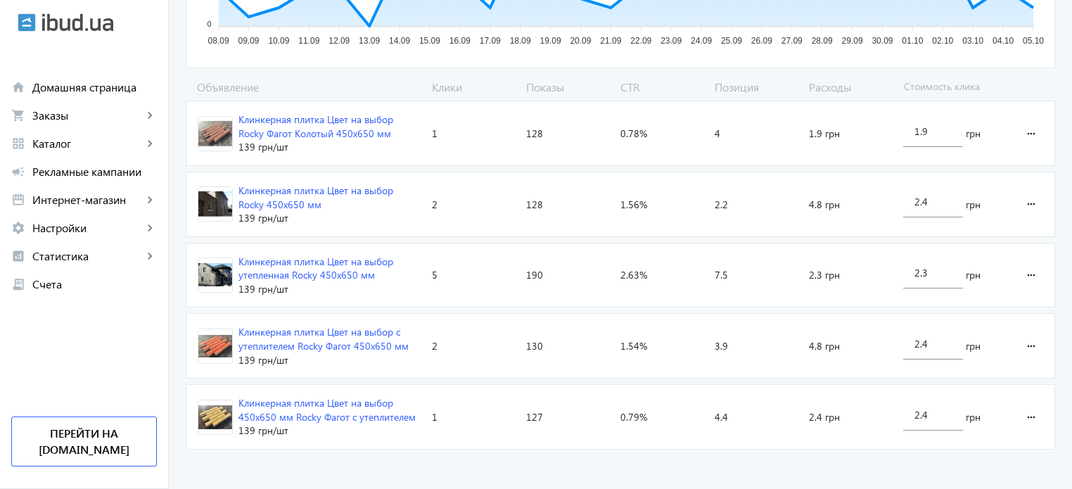
scroll to position [437, 0]
